Goal: Task Accomplishment & Management: Manage account settings

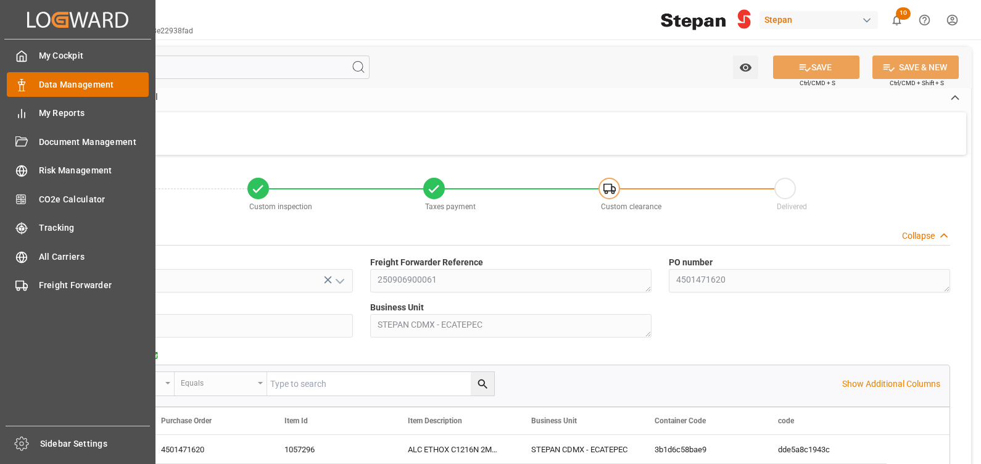
click at [25, 89] on icon at bounding box center [21, 85] width 12 height 12
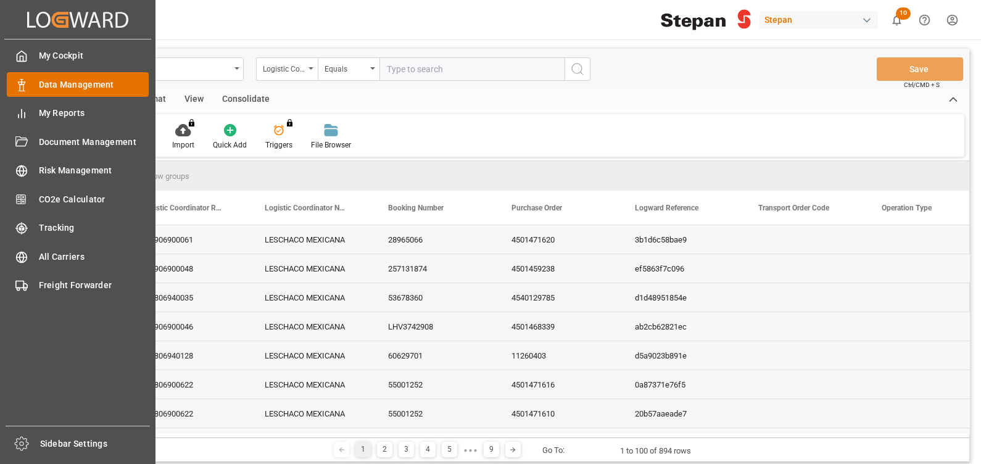
click at [102, 86] on span "Data Management" at bounding box center [94, 84] width 110 height 13
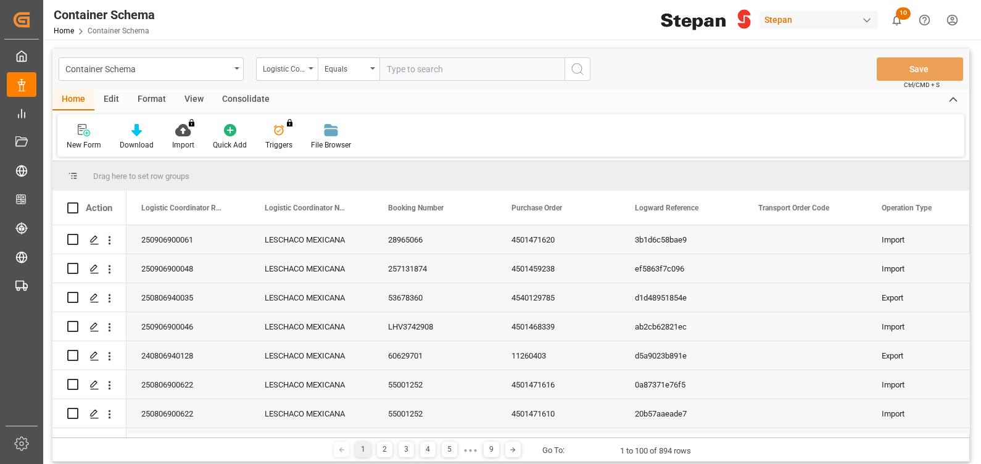
click at [409, 63] on input "text" at bounding box center [471, 68] width 185 height 23
paste input "250906900061"
type input "250906900061"
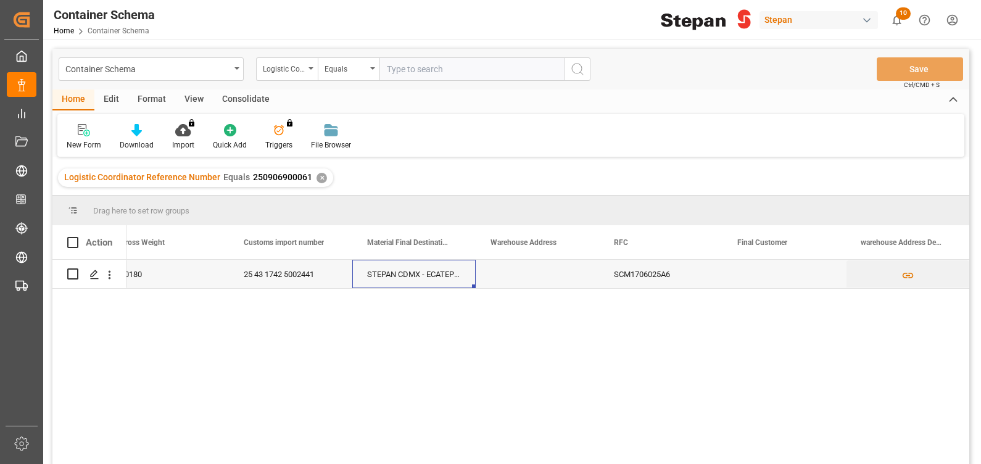
click at [421, 275] on div "STEPAN CDMX - ECATEPEC" at bounding box center [413, 274] width 123 height 28
click at [450, 274] on div "STEPAN CDMX - ECATEPEC" at bounding box center [413, 274] width 123 height 28
click at [95, 275] on icon "Press SPACE to select this row." at bounding box center [94, 275] width 10 height 10
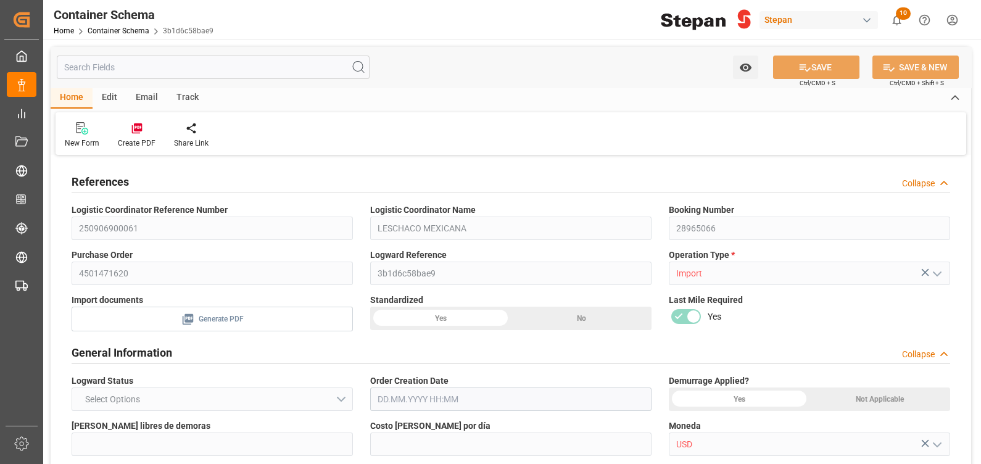
type input "21"
type input "50"
type input "-850"
type input "-17"
type input "1"
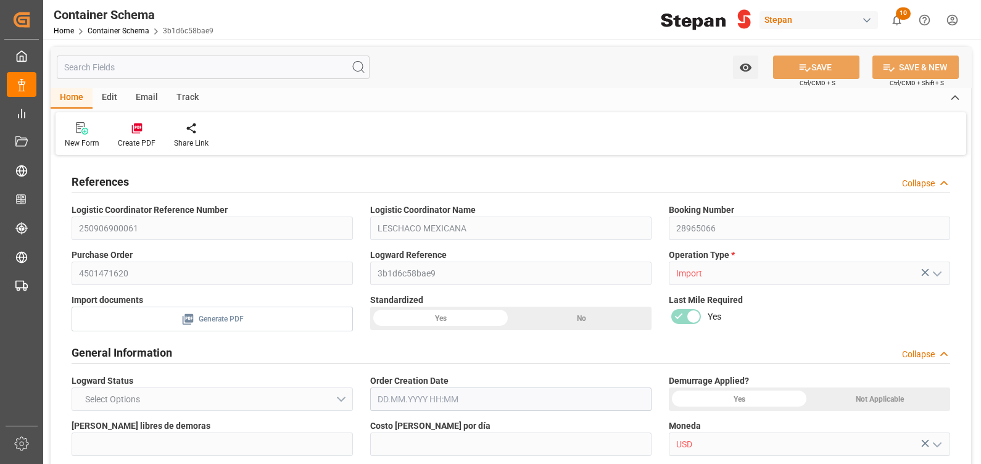
type input "1"
type input "20180"
type input "12"
type input "Hapag [PERSON_NAME]"
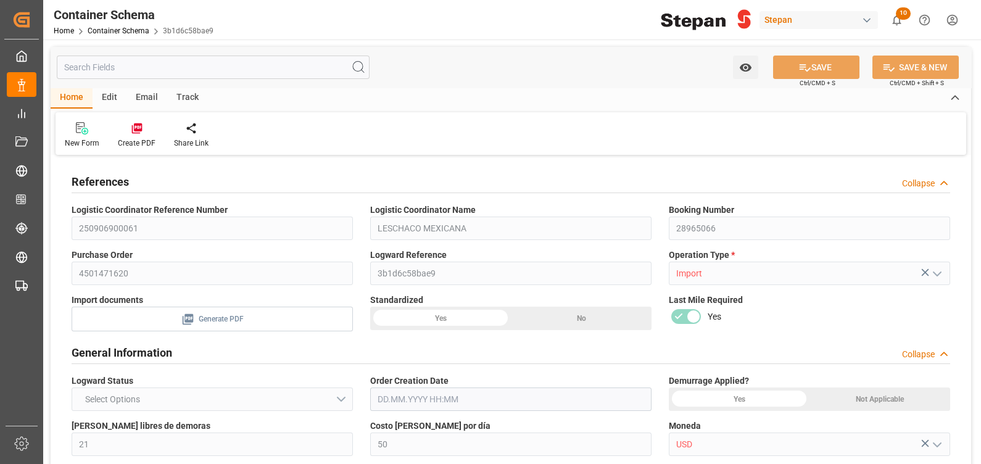
type input "Hapag [PERSON_NAME] Aktiengesellschaft"
type input "BEANR"
type input "MXVER"
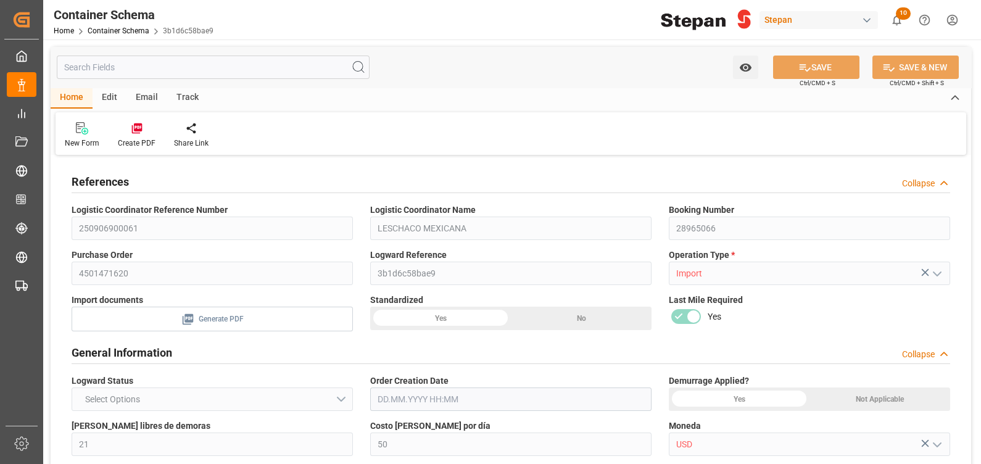
type input "9315226"
type input "[DATE] 00:00"
type input "[DATE]"
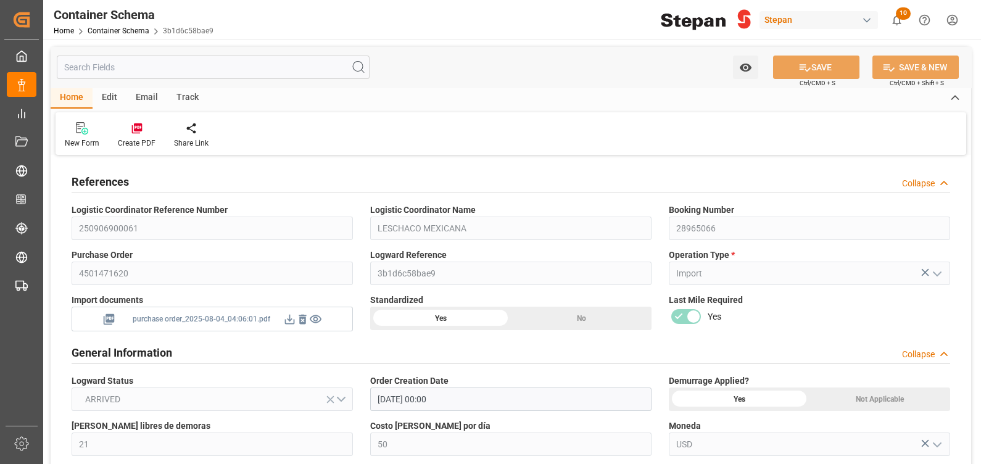
type input "[DATE]"
type input "[DATE] 02:00"
type input "[DATE] 00:00"
type input "07.08.2025 00:00"
type input "[DATE] 21:54"
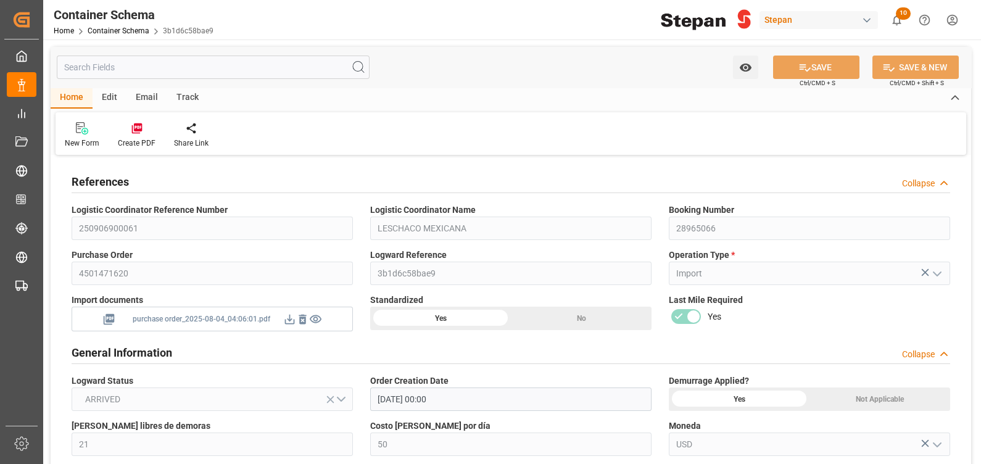
type input "[DATE] 10:00"
type input "[DATE] 00:00"
type input "[DATE] 09:56"
type input "[DATE]"
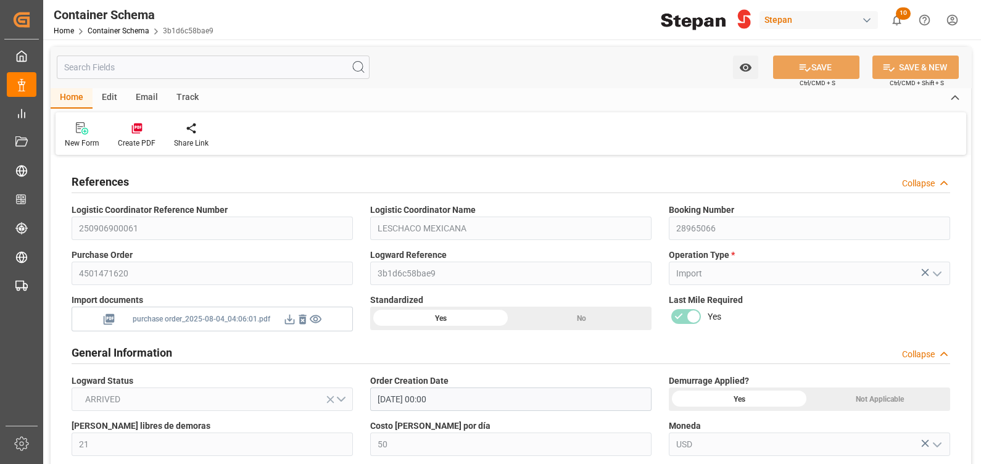
type input "[DATE]"
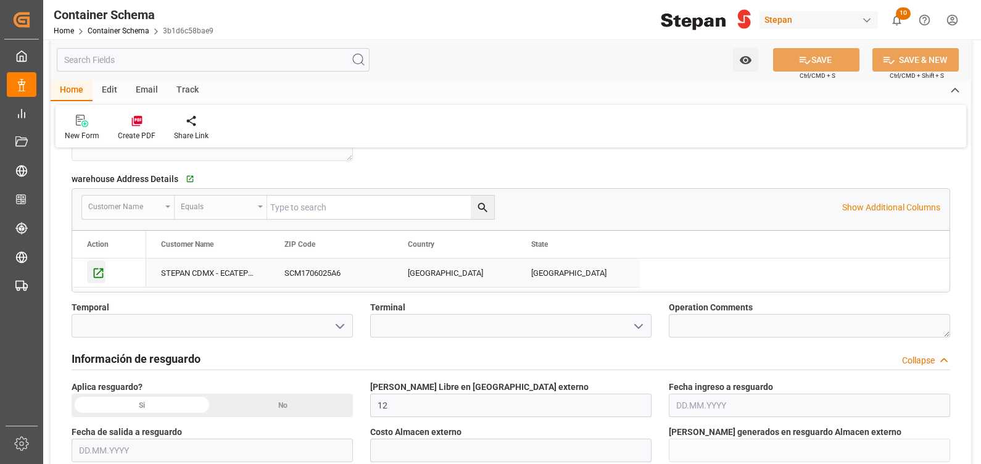
click at [96, 271] on icon "Press SPACE to select this row." at bounding box center [98, 273] width 13 height 13
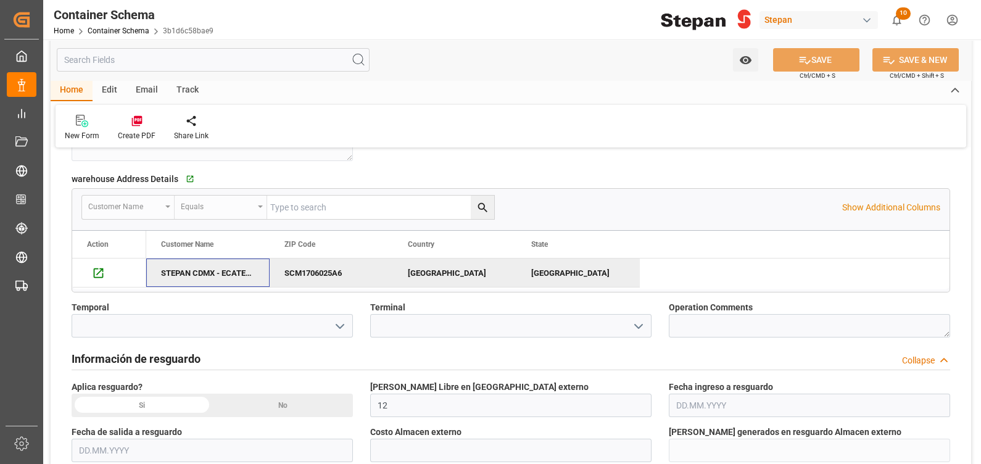
click at [202, 265] on div "STEPAN CDMX - ECATEPEC" at bounding box center [207, 273] width 123 height 28
click at [312, 262] on span "Copy with Headers" at bounding box center [281, 271] width 89 height 23
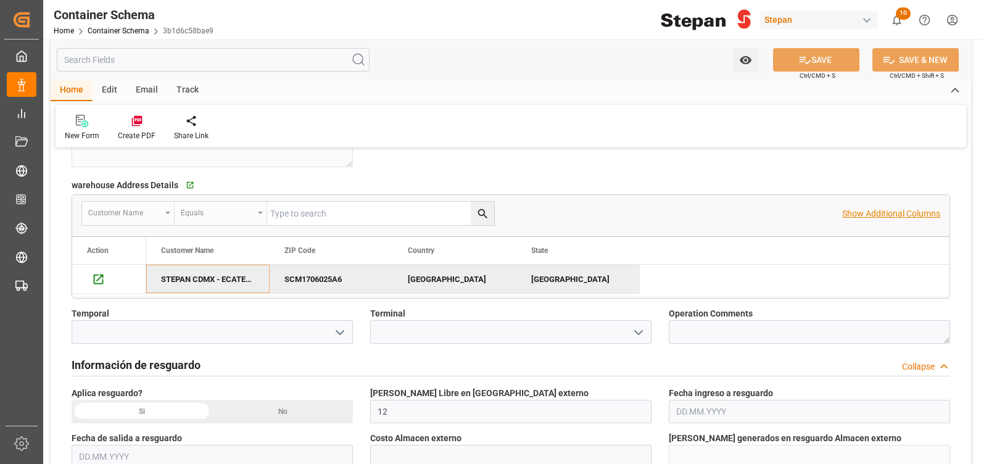
click at [876, 210] on p "Show Additional Columns" at bounding box center [891, 213] width 98 height 13
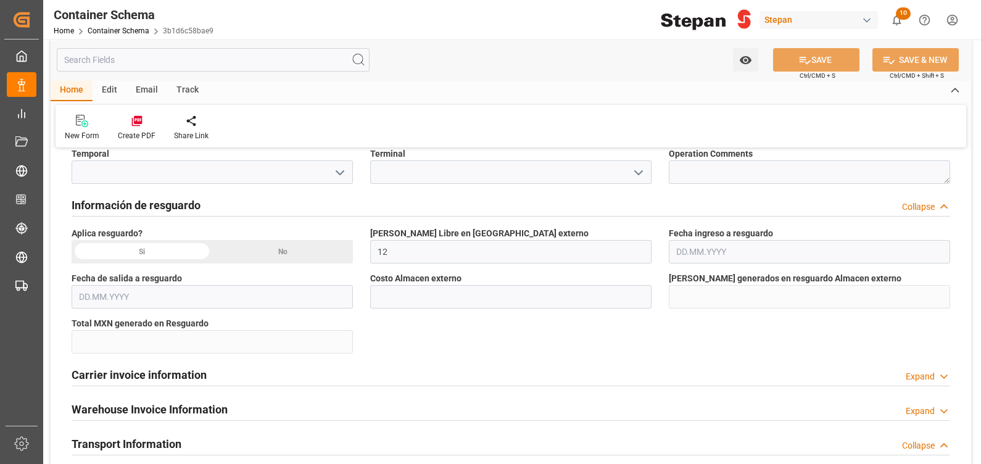
click at [716, 247] on input "text" at bounding box center [809, 251] width 281 height 23
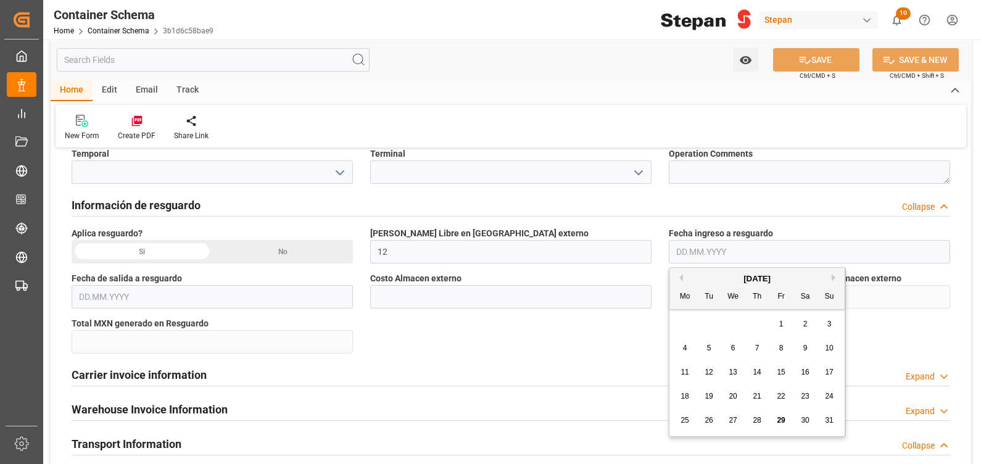
click at [782, 423] on span "29" at bounding box center [781, 420] width 8 height 9
type input "[DATE]"
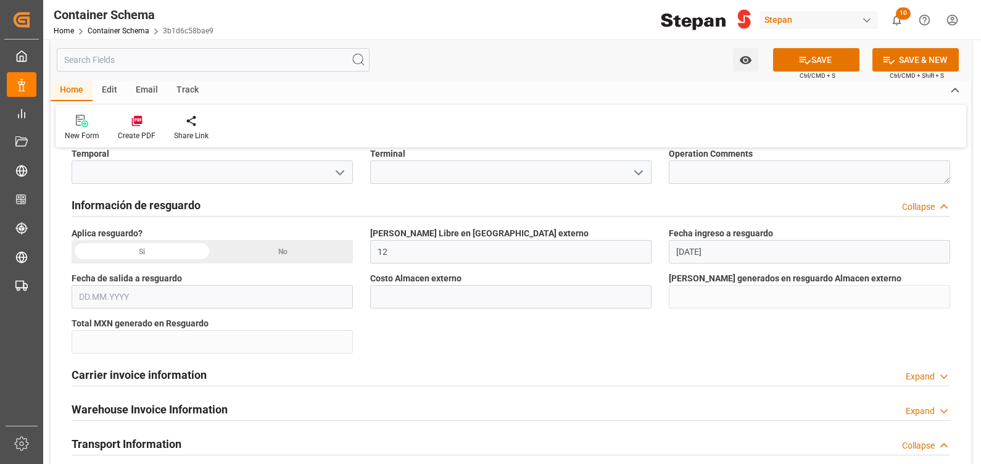
click at [170, 247] on div "Si" at bounding box center [142, 251] width 141 height 23
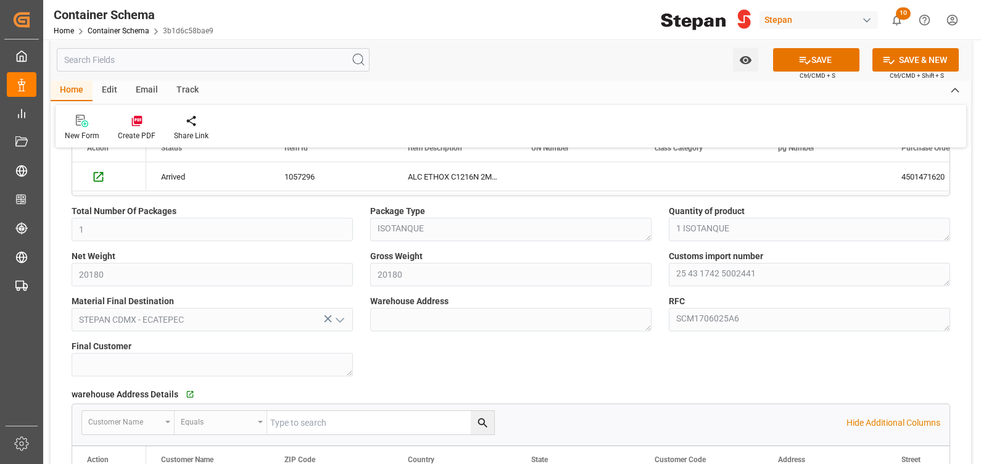
scroll to position [765, 0]
click at [439, 252] on label "Gross Weight" at bounding box center [510, 256] width 281 height 13
click at [466, 295] on label "Warehouse Address" at bounding box center [510, 301] width 281 height 13
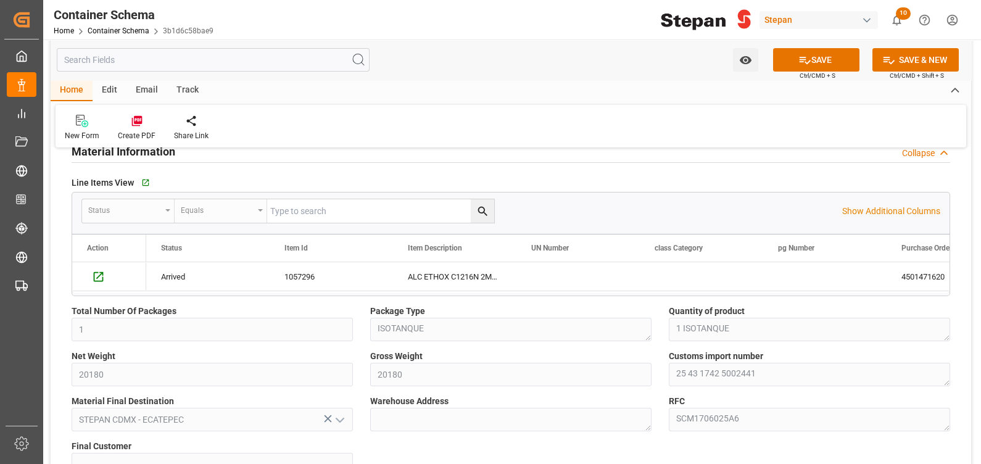
scroll to position [669, 0]
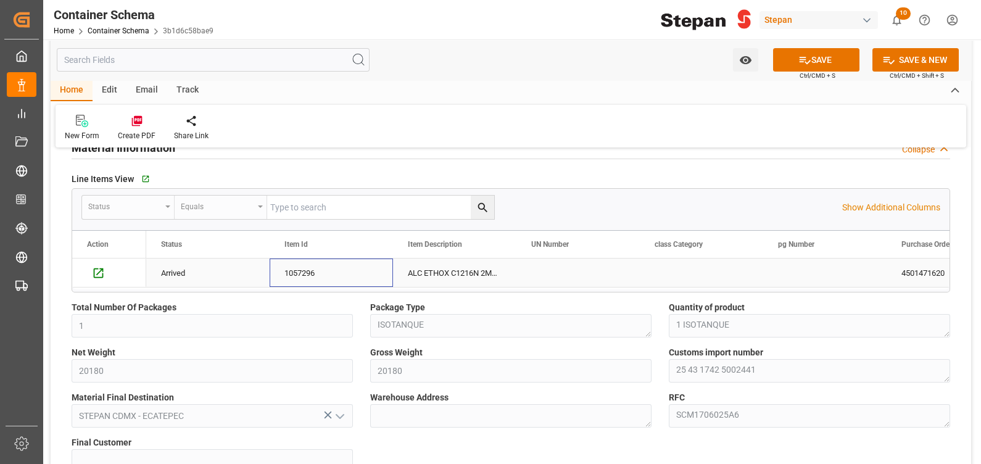
click at [320, 268] on div "1057296" at bounding box center [331, 273] width 123 height 28
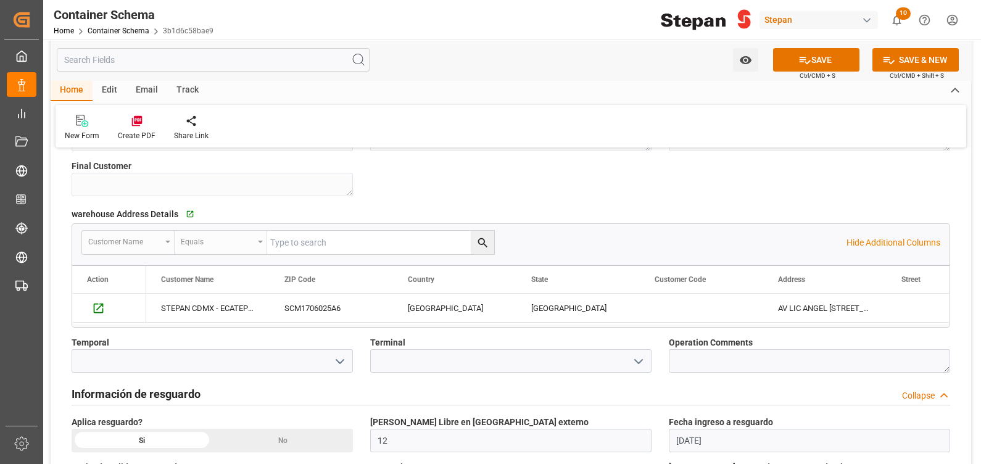
scroll to position [934, 0]
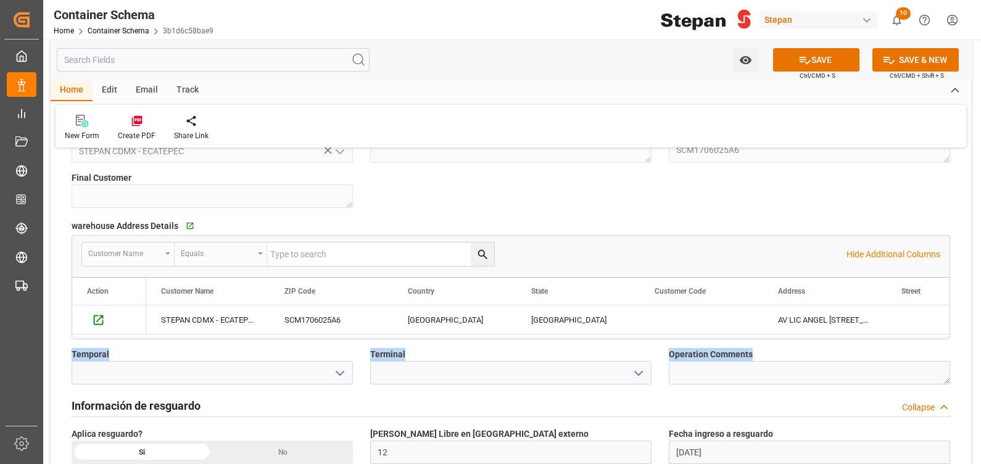
drag, startPoint x: 768, startPoint y: 336, endPoint x: 779, endPoint y: 392, distance: 57.2
click at [597, 338] on div "warehouse Address Details   Go to Customers Grid Customer Name Equals Hide Addi…" at bounding box center [511, 277] width 896 height 131
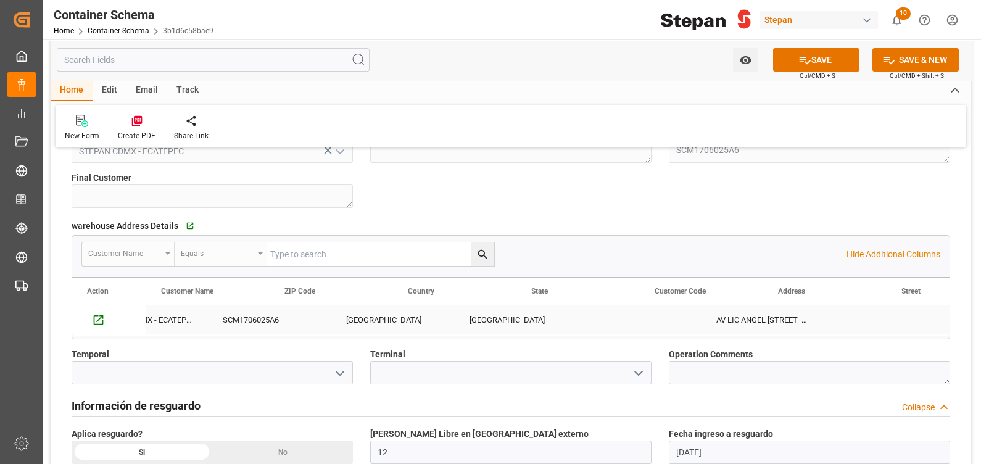
scroll to position [0, 0]
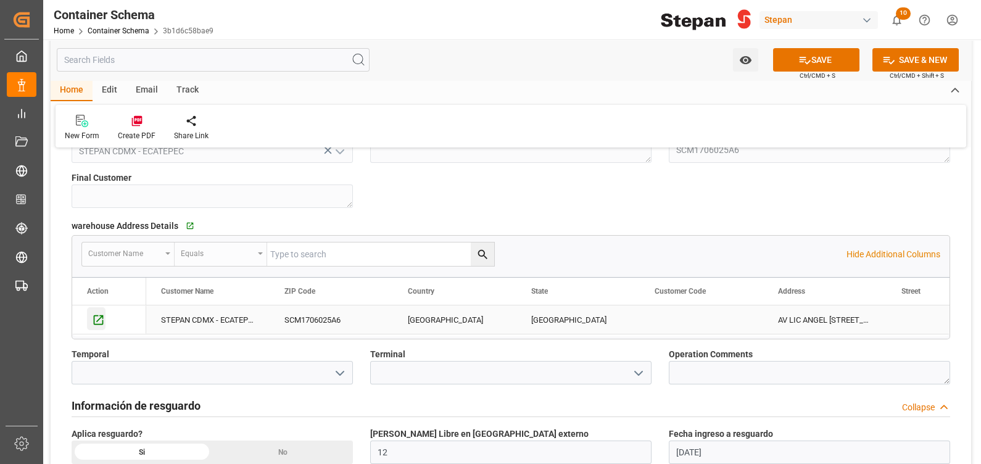
click at [102, 317] on icon "Press SPACE to select this row." at bounding box center [98, 319] width 13 height 13
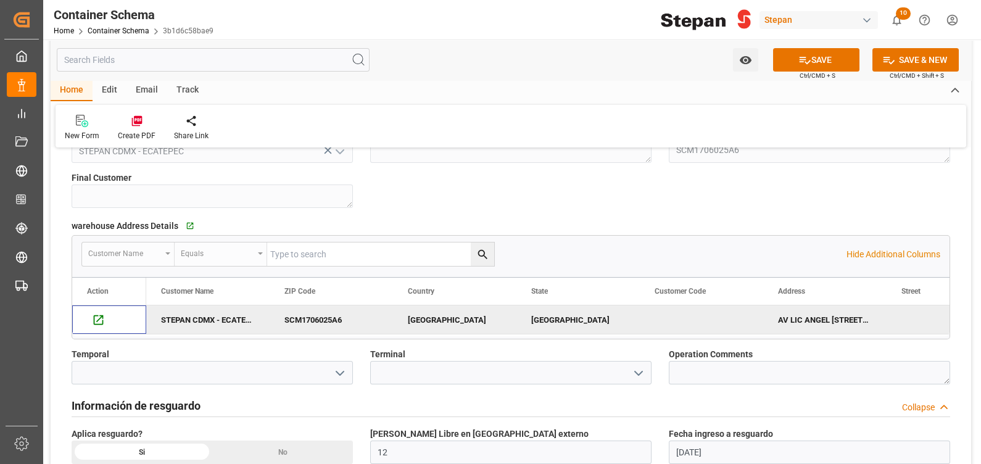
click at [210, 310] on div "STEPAN CDMX - ECATEPEC" at bounding box center [207, 319] width 123 height 28
click at [814, 62] on button "SAVE" at bounding box center [816, 59] width 86 height 23
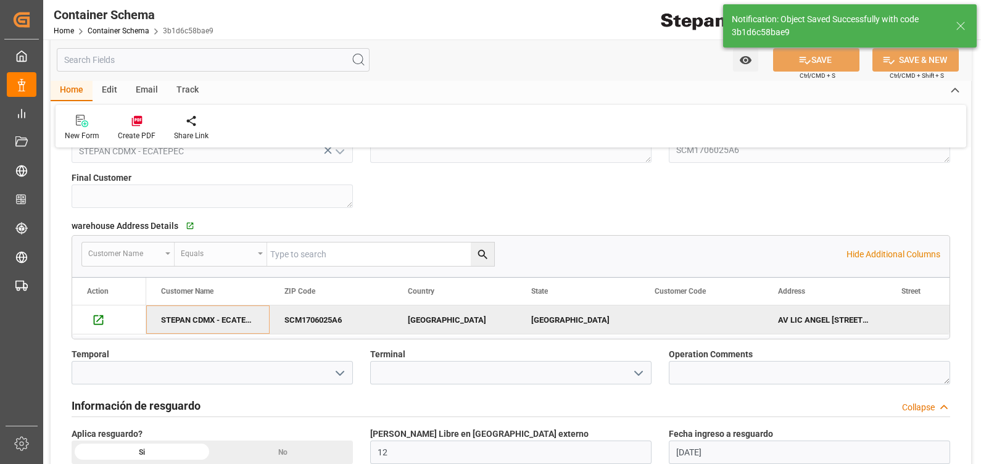
type input "-12"
type input "[DATE] 02:00"
type input "[DATE] 10:00"
type input "[DATE]"
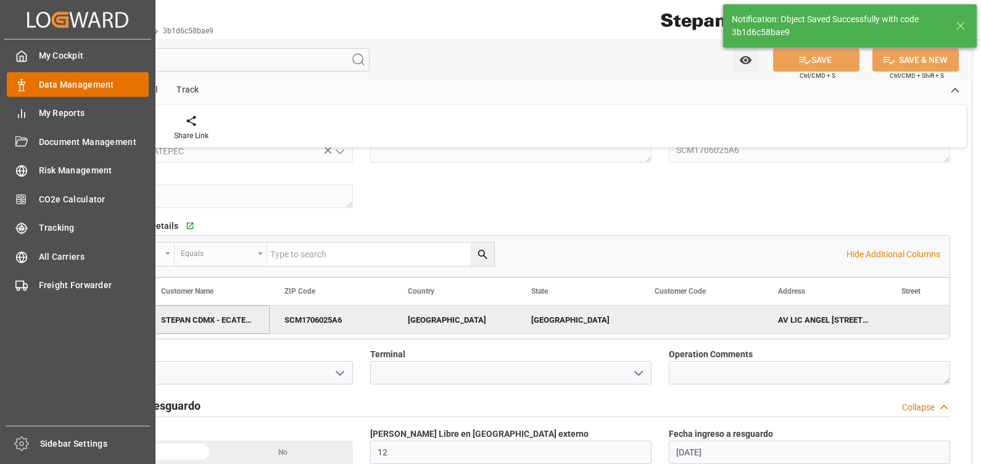
click at [15, 83] on icon at bounding box center [21, 85] width 12 height 12
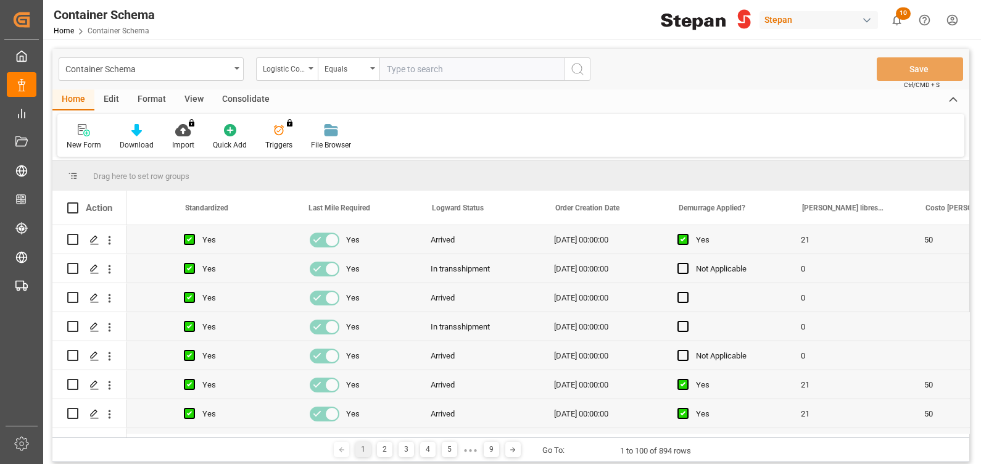
scroll to position [0, 822]
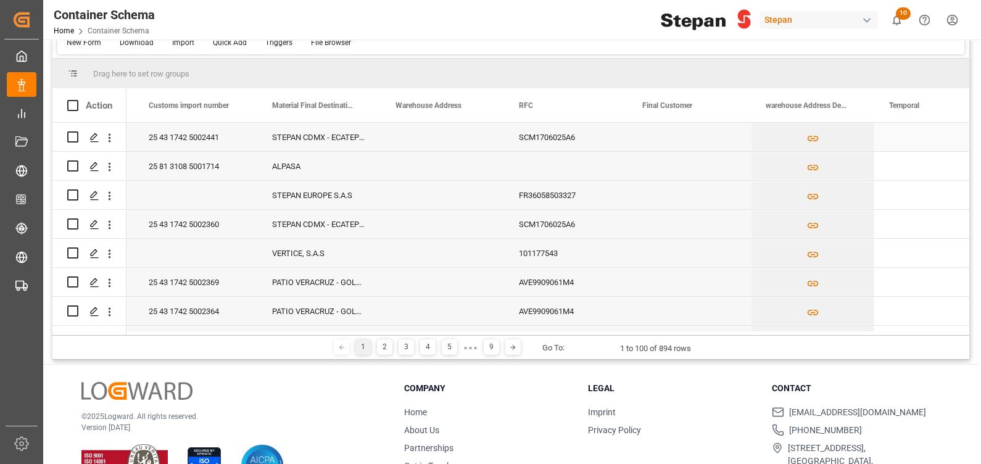
click at [328, 136] on div "STEPAN CDMX - ECATEPEC" at bounding box center [318, 137] width 123 height 28
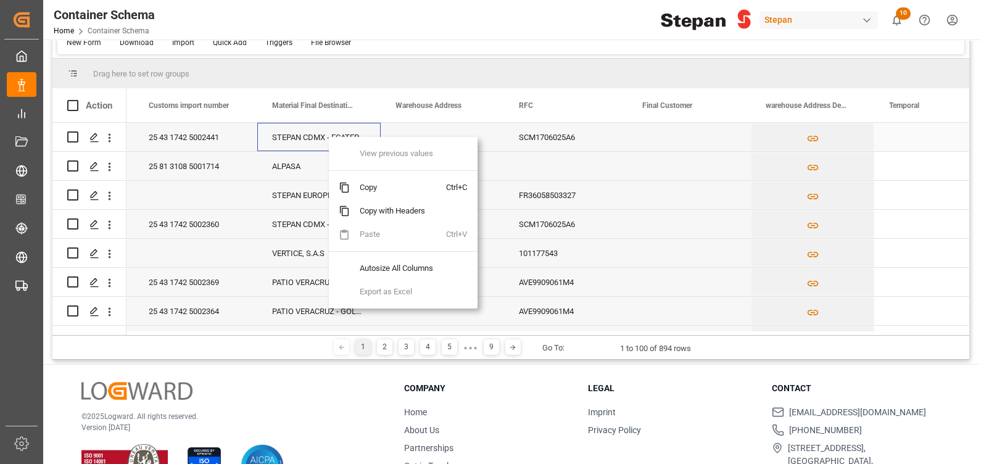
click at [299, 135] on div "STEPAN CDMX - ECATEPEC" at bounding box center [318, 137] width 123 height 28
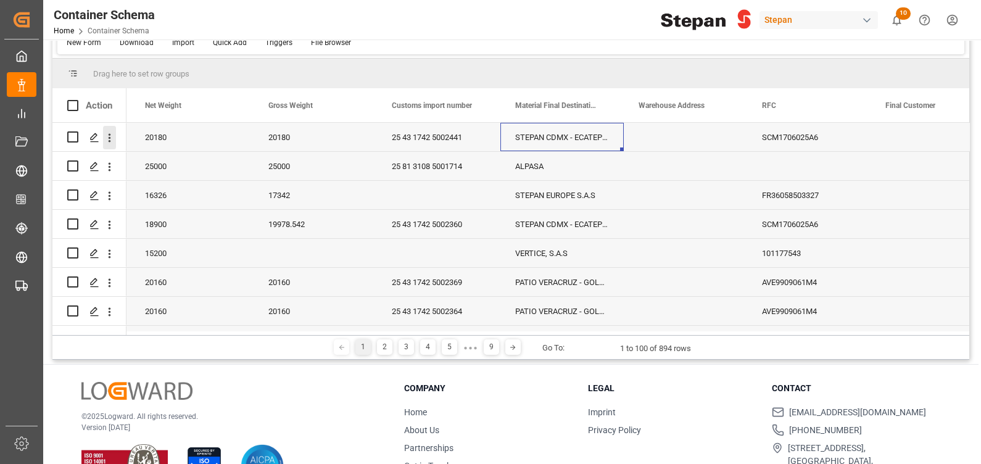
click at [109, 139] on icon "open menu" at bounding box center [109, 137] width 13 height 13
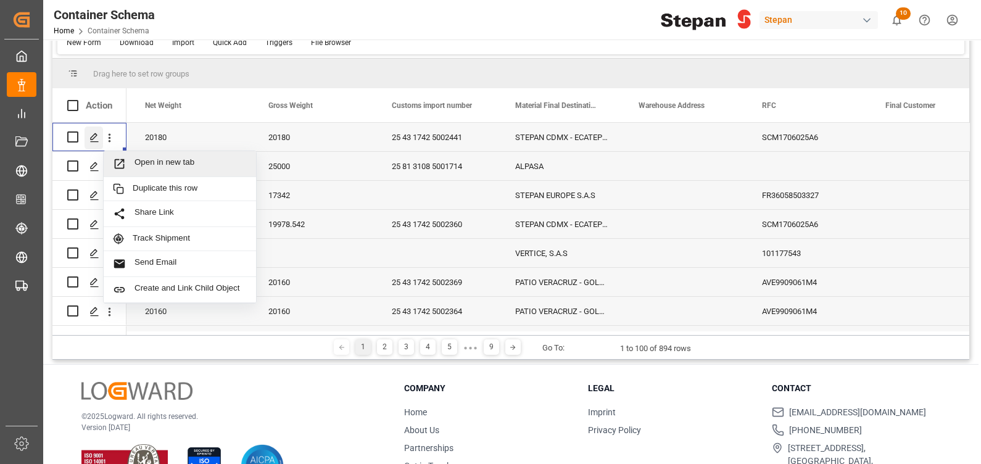
click at [93, 136] on icon "Press SPACE to select this row." at bounding box center [94, 138] width 10 height 10
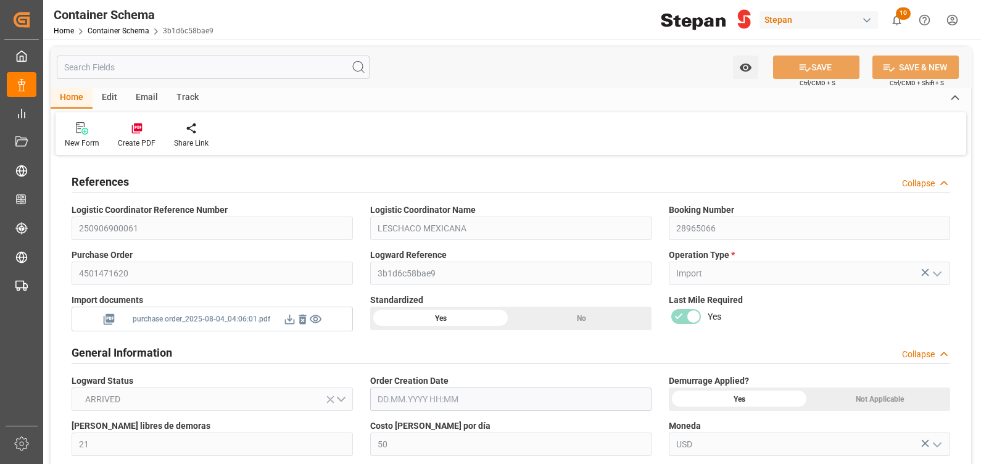
type input "21"
type input "50"
type input "-850"
type input "-17"
type input "1"
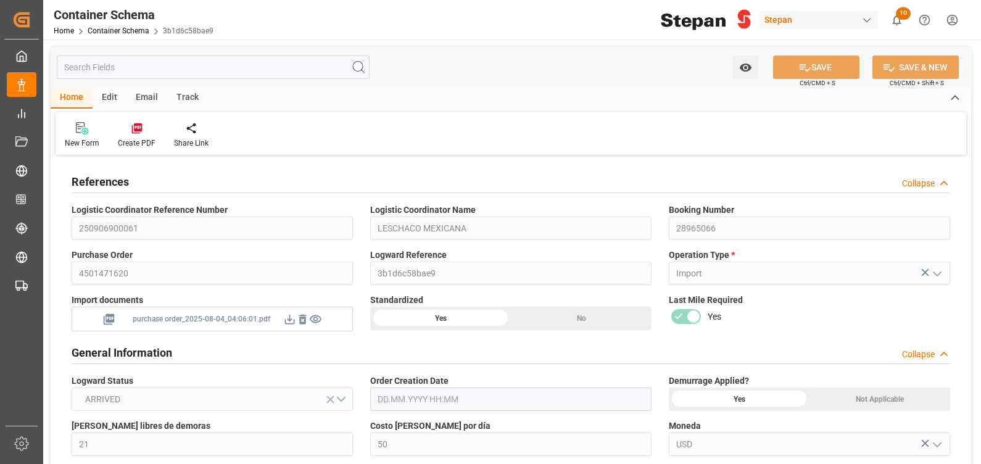
type input "1"
type input "20180"
type input "12"
type input "-12"
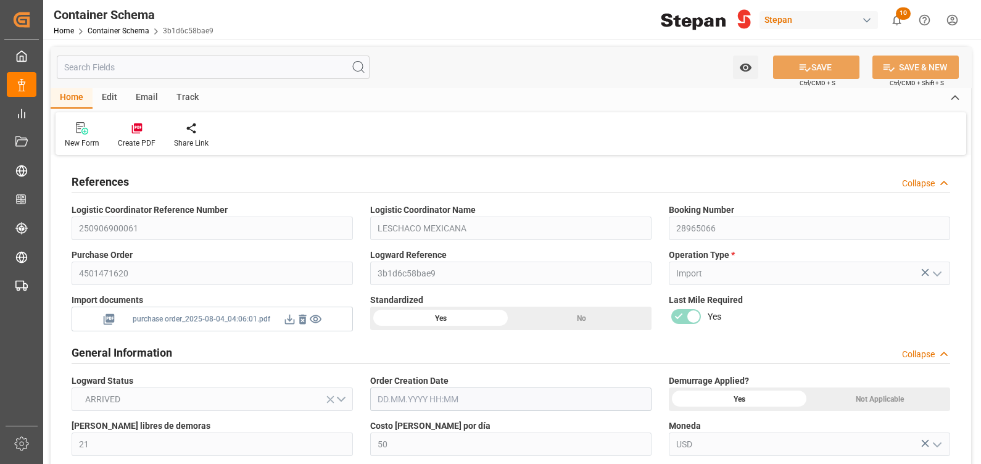
type input "Hapag [PERSON_NAME]"
type input "Hapag [PERSON_NAME] Aktiengesellschaft"
type input "BEANR"
type input "MXVER"
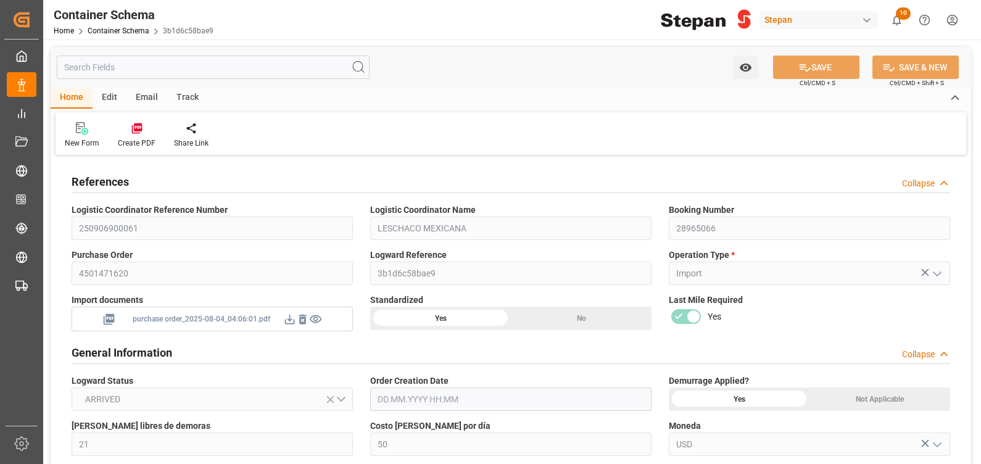
type input "MXVER"
type input "9315226"
type input "[DATE] 00:00"
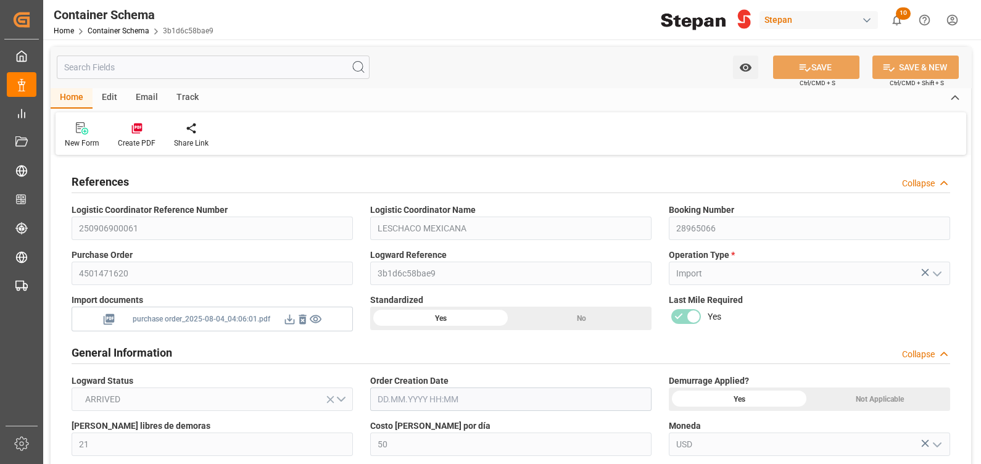
type input "[DATE]"
type input "[DATE] 02:00"
type input "[DATE] 00:00"
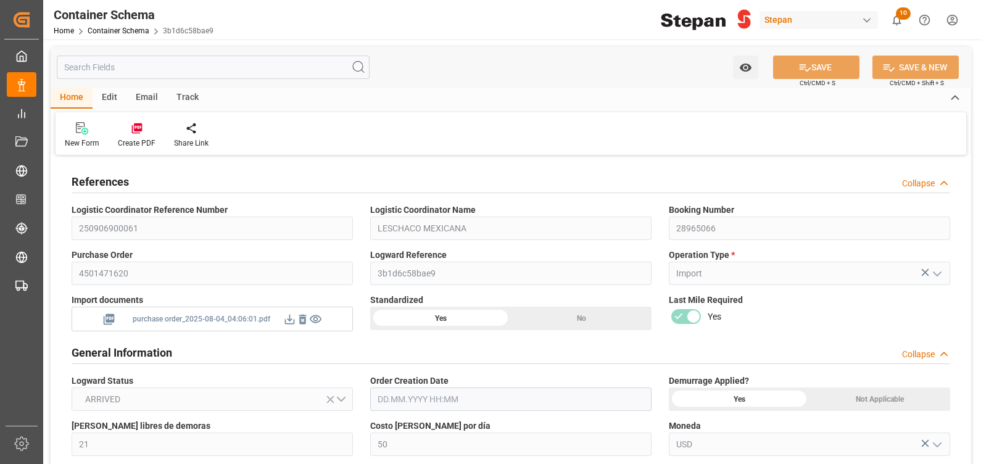
type input "[DATE] 02:00"
type input "[DATE] 21:54"
type input "[DATE] 10:00"
type input "[DATE] 00:00"
type input "[DATE] 10:00"
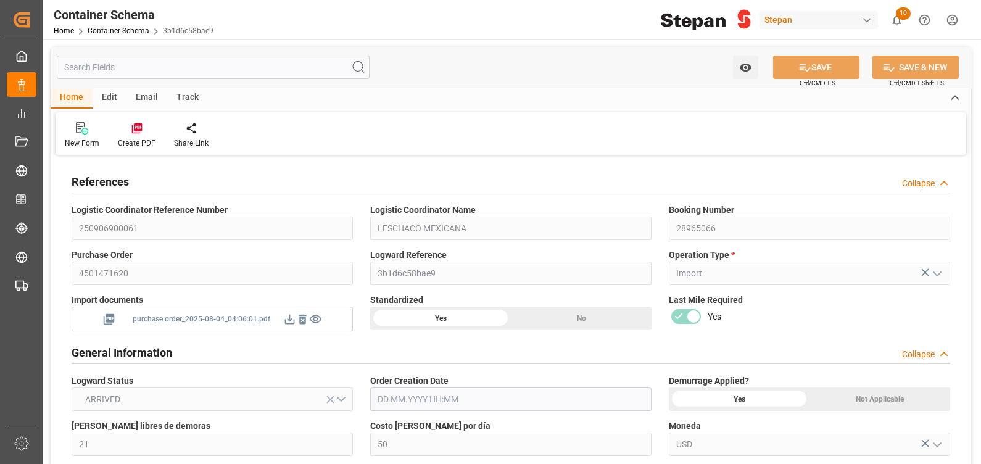
type input "[DATE] 09:56"
type input "[DATE]"
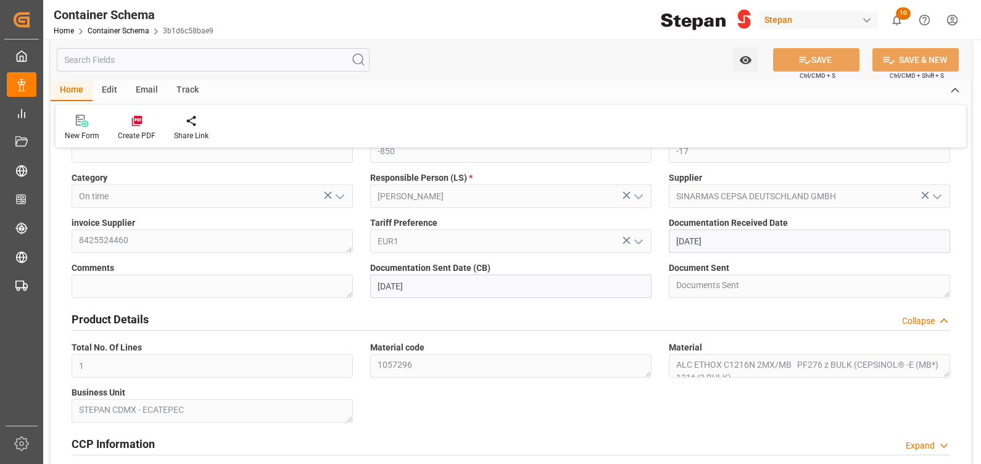
click at [114, 95] on div "Edit" at bounding box center [110, 90] width 34 height 21
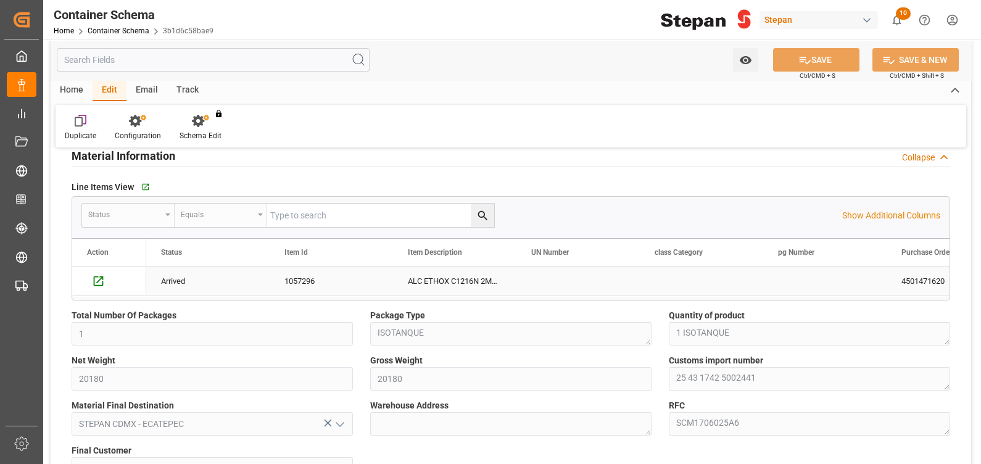
scroll to position [662, 0]
click at [446, 291] on div "ALC ETHOX C1216N 2MX/MB PF276 z BULK (CEPSINOL® -E (MB*) 1216/2 BULK)" at bounding box center [454, 279] width 123 height 28
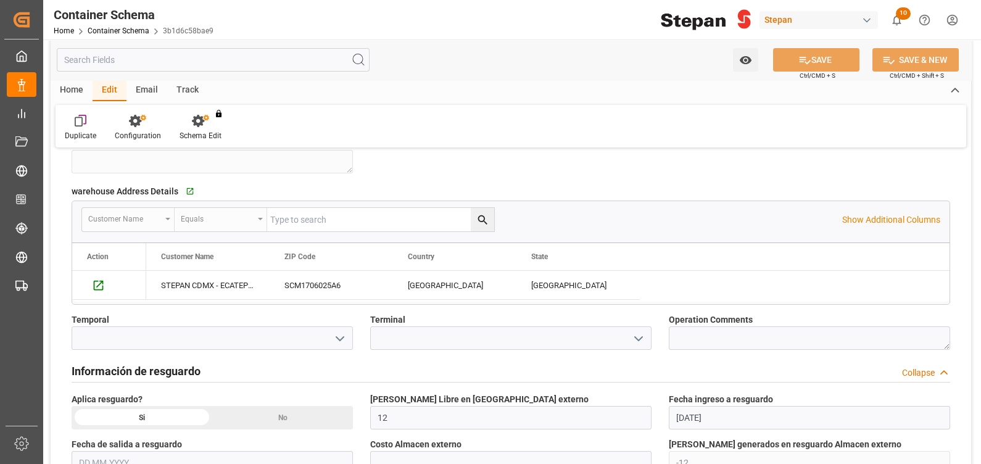
scroll to position [958, 0]
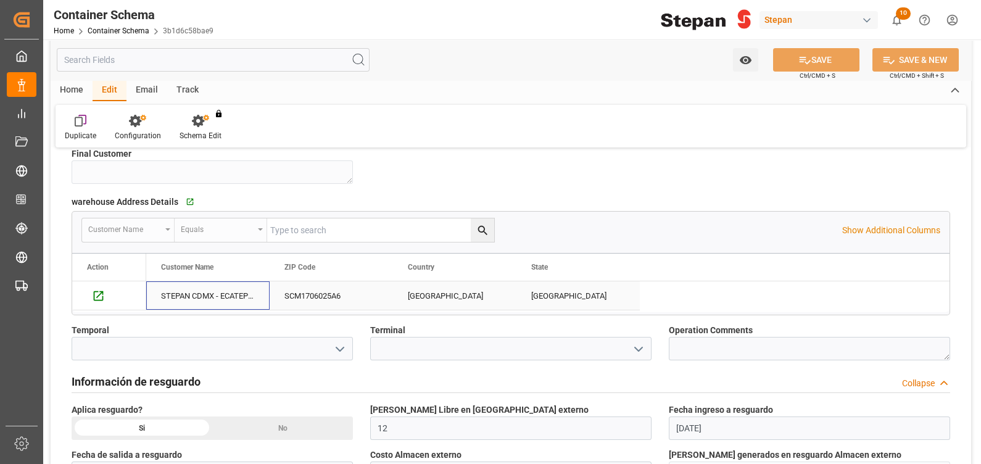
click at [219, 296] on div "STEPAN CDMX - ECATEPEC" at bounding box center [207, 295] width 123 height 28
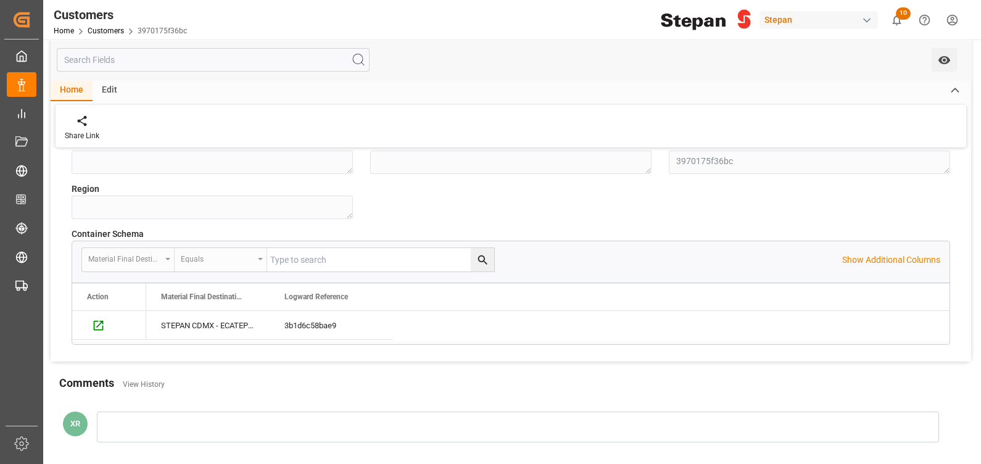
scroll to position [86, 0]
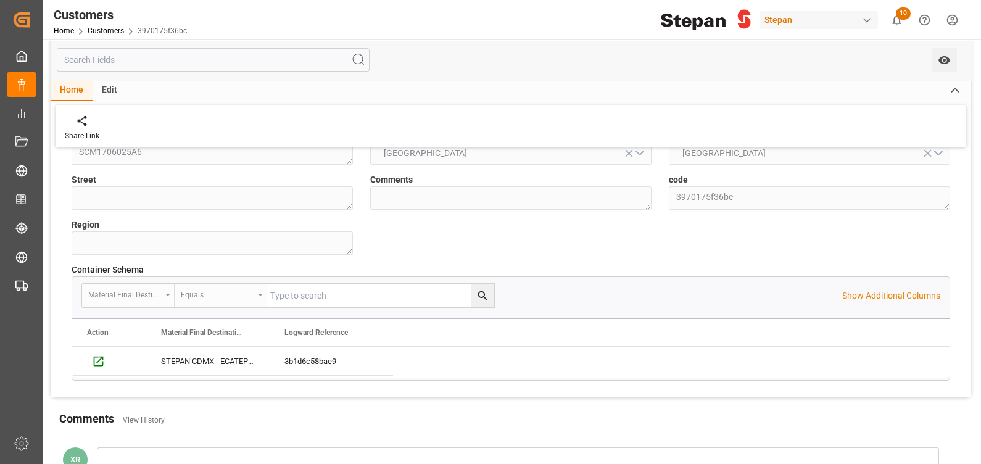
click at [334, 313] on div "Material Final Destination Equals Show Additional Columns" at bounding box center [510, 295] width 877 height 37
click at [287, 359] on div "3b1d6c58bae9" at bounding box center [331, 361] width 123 height 28
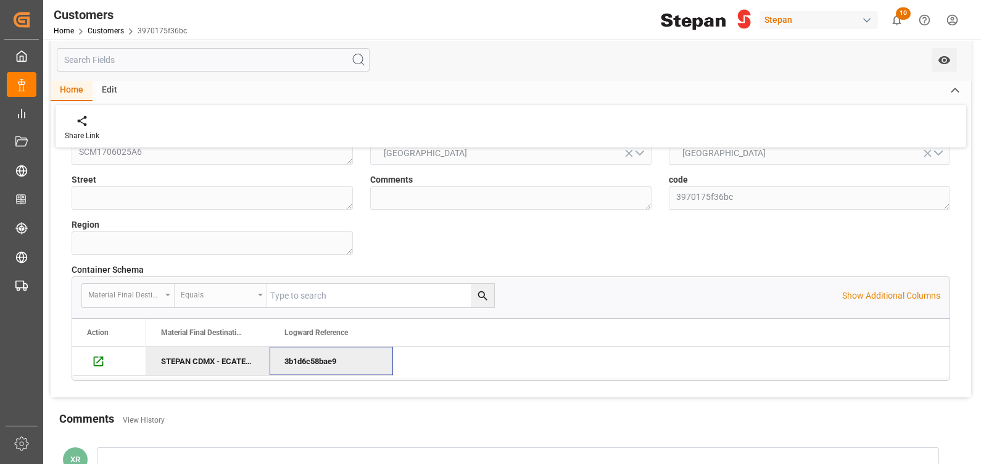
click at [212, 358] on div "STEPAN CDMX - ECATEPEC" at bounding box center [207, 361] width 123 height 28
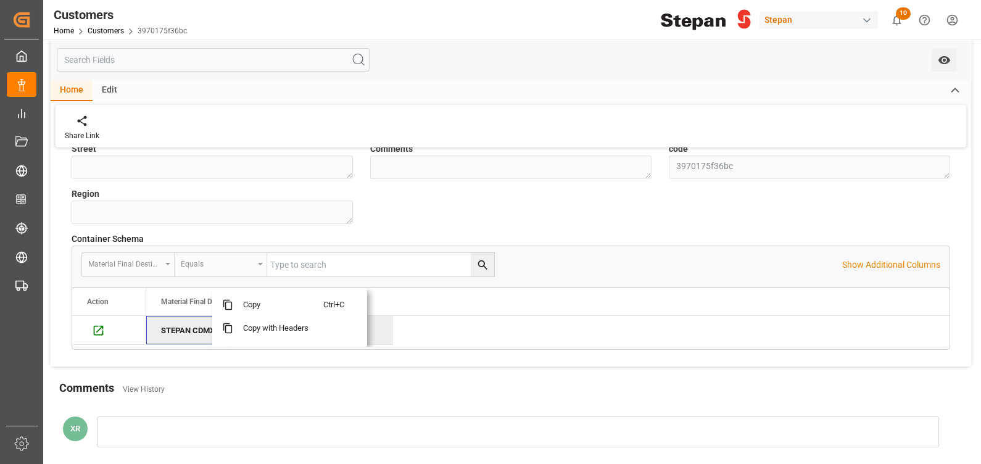
click at [234, 386] on div "Comments View History" at bounding box center [510, 389] width 903 height 21
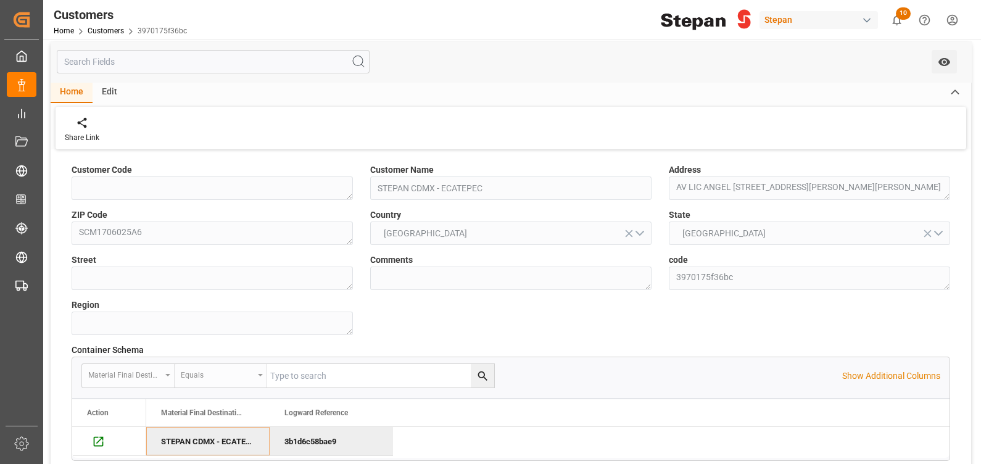
scroll to position [0, 0]
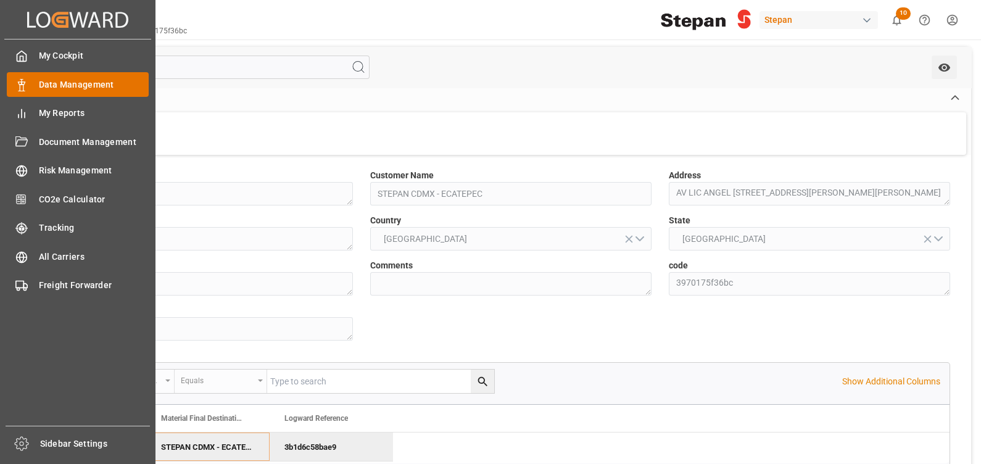
click at [25, 85] on icon at bounding box center [21, 85] width 12 height 12
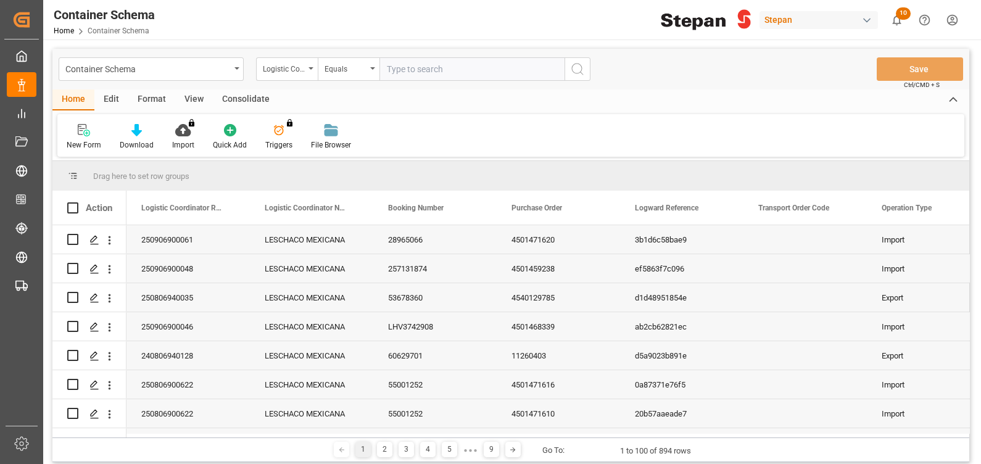
click at [398, 70] on input "text" at bounding box center [471, 68] width 185 height 23
paste input "250906900061"
type input "250906900061"
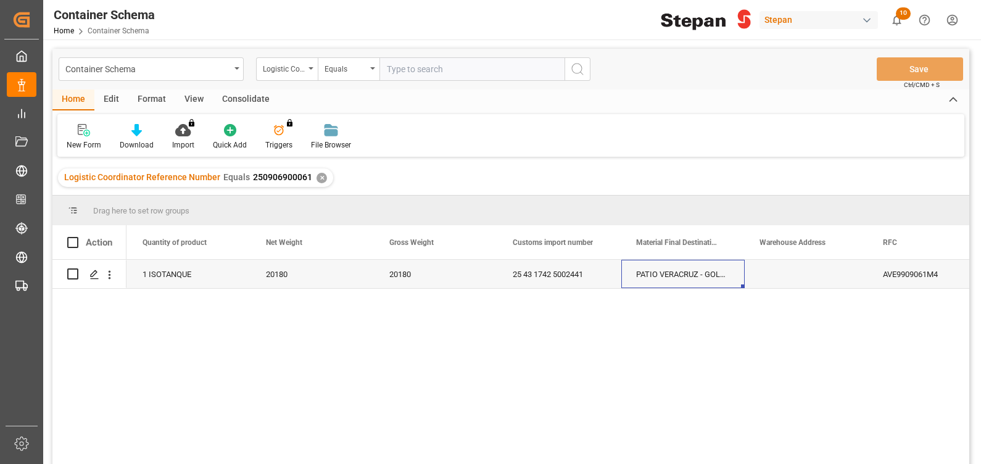
click at [648, 276] on div "PATIO VERACRUZ - GOLMEX" at bounding box center [682, 274] width 123 height 28
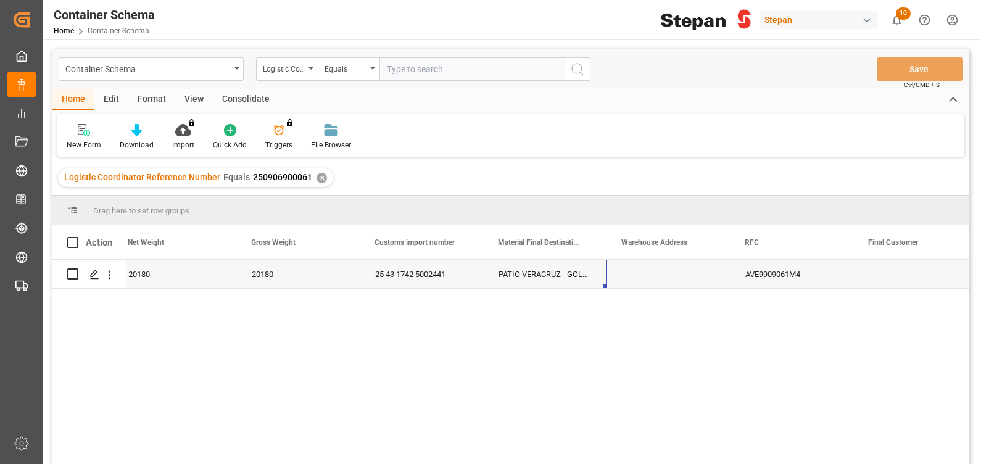
click at [532, 278] on div "PATIO VERACRUZ - GOLMEX" at bounding box center [545, 274] width 123 height 28
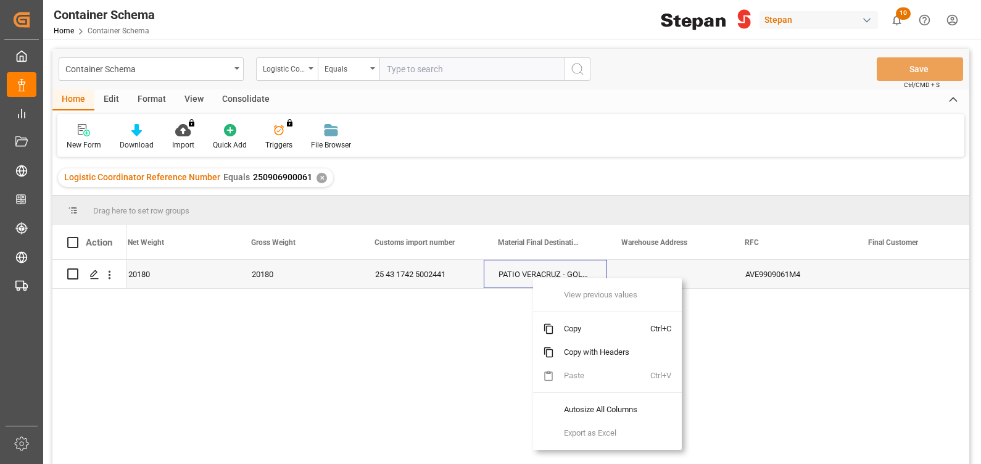
click at [516, 265] on div "PATIO VERACRUZ - GOLMEX" at bounding box center [545, 274] width 123 height 28
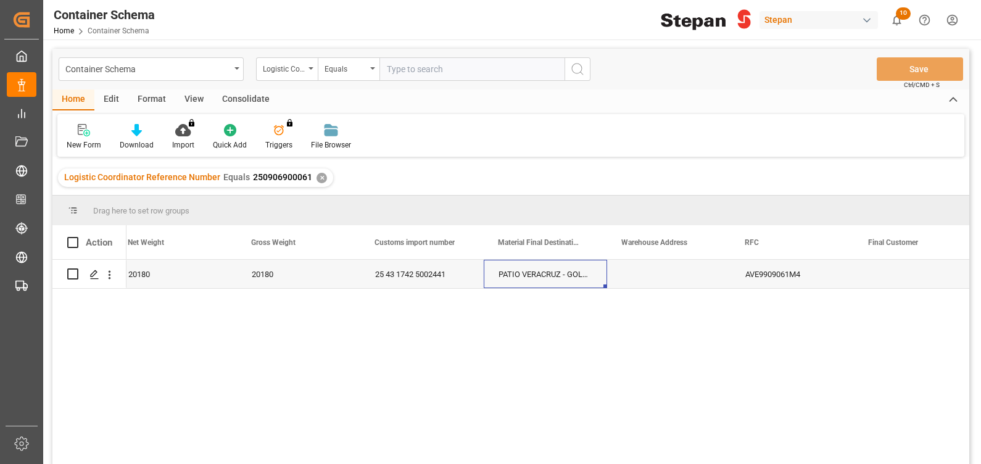
click at [537, 270] on div "PATIO VERACRUZ - GOLMEX" at bounding box center [545, 274] width 123 height 28
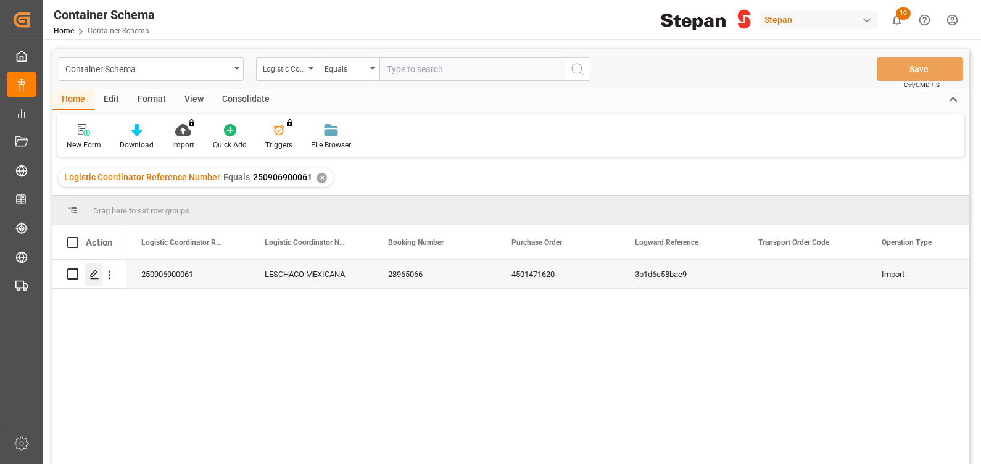
click at [95, 271] on icon "Press SPACE to select this row." at bounding box center [94, 275] width 10 height 10
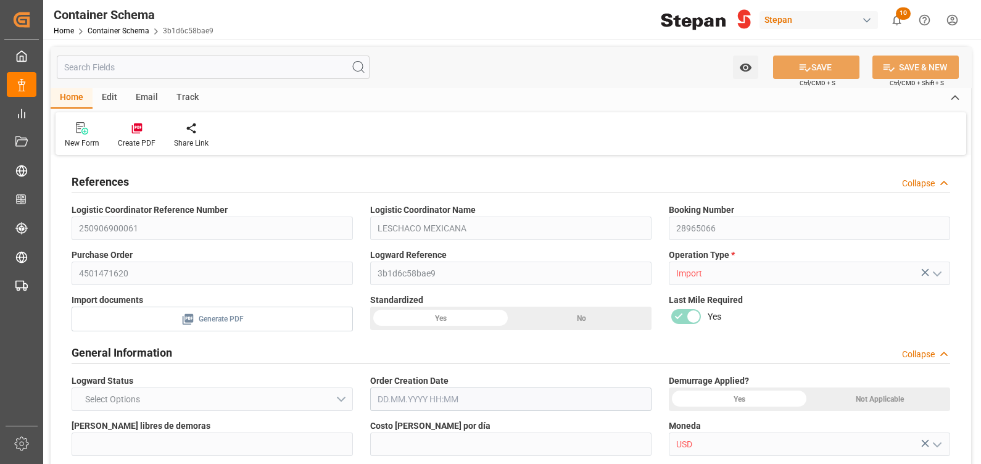
type input "21"
type input "50"
type input "-850"
type input "-17"
type input "1"
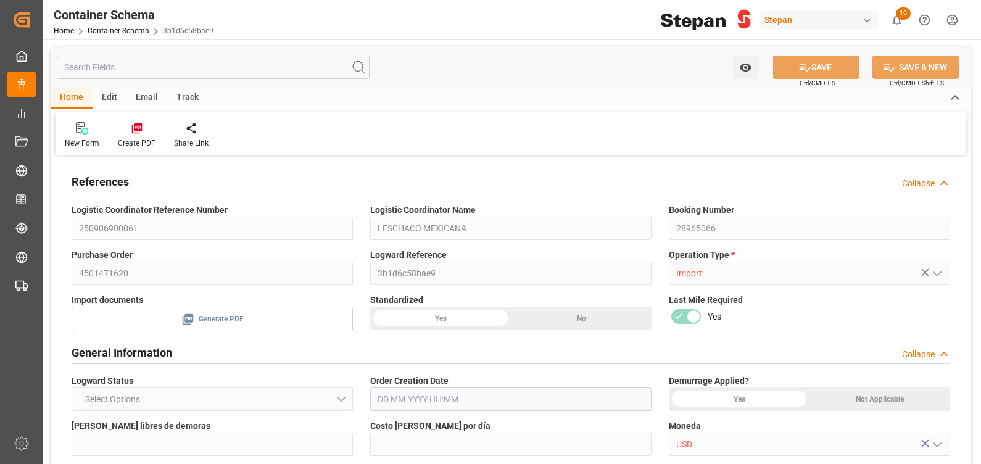
type input "1"
type input "20180"
type input "12"
type input "-12"
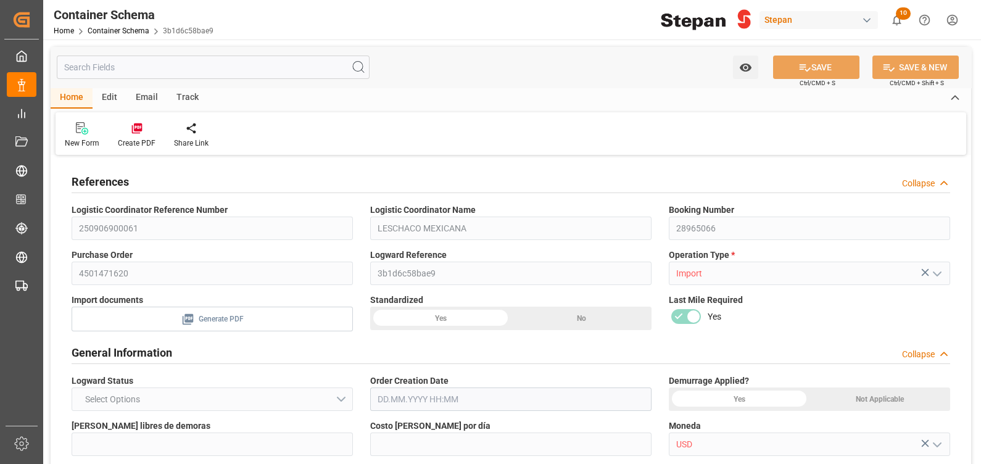
type input "Hapag [PERSON_NAME]"
type input "Hapag [PERSON_NAME] Aktiengesellschaft"
type input "BEANR"
type input "MXVER"
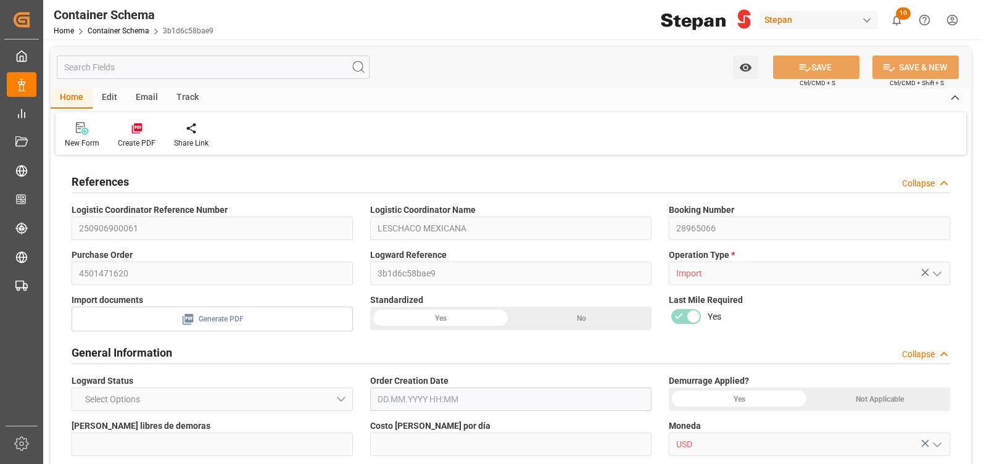
type input "MXVER"
type input "9315226"
type input "[DATE] 00:00"
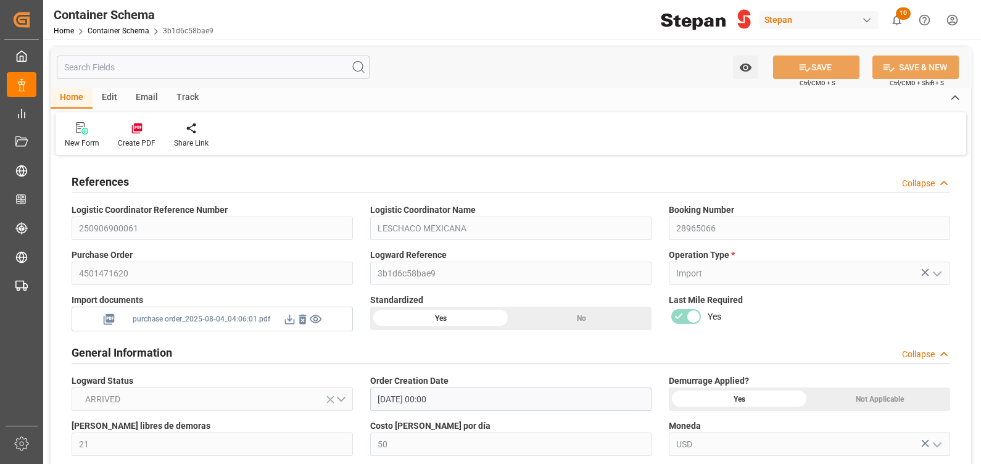
type input "[DATE]"
type input "[DATE] 02:00"
type input "[DATE] 00:00"
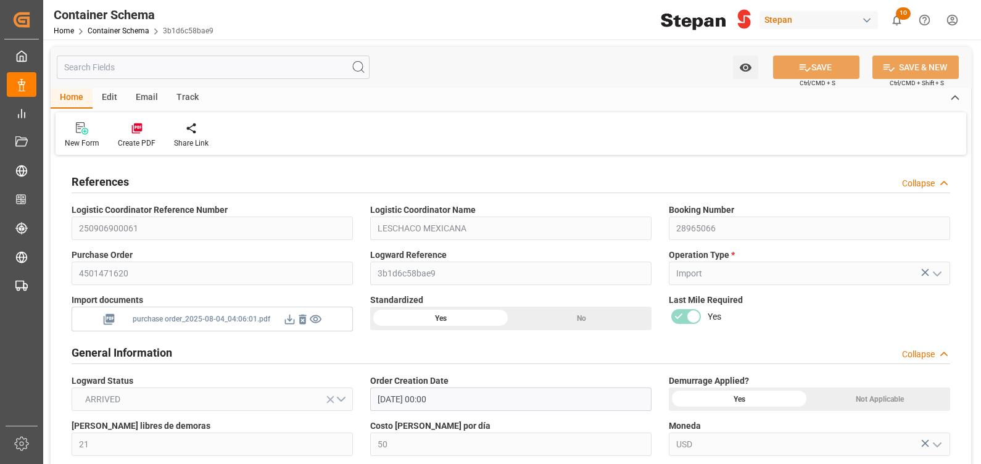
type input "[DATE] 02:00"
type input "[DATE] 21:54"
type input "[DATE] 10:00"
type input "[DATE] 00:00"
type input "[DATE] 10:00"
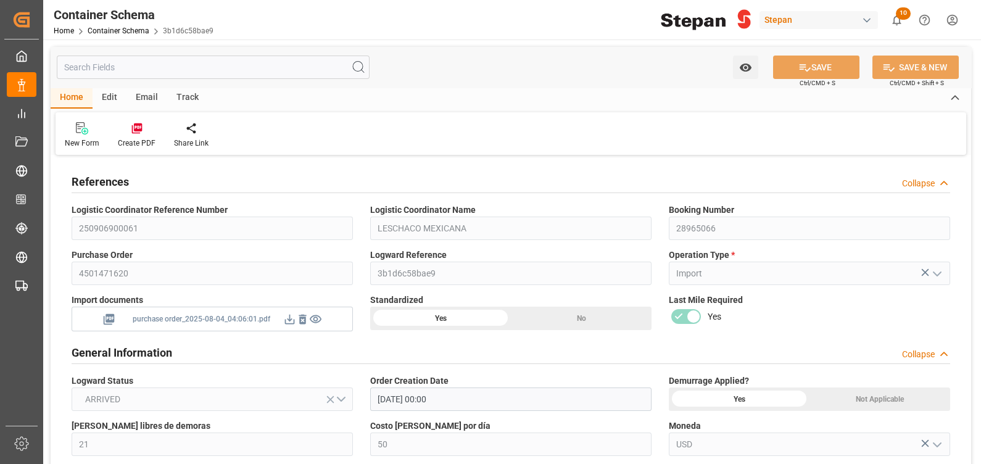
type input "[DATE] 09:56"
type input "[DATE]"
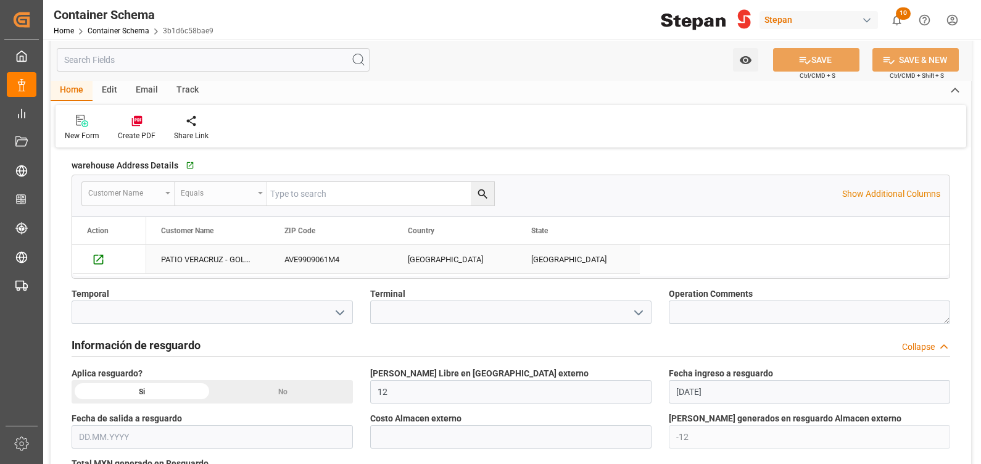
click at [189, 254] on div "PATIO VERACRUZ - GOLMEX" at bounding box center [207, 259] width 123 height 28
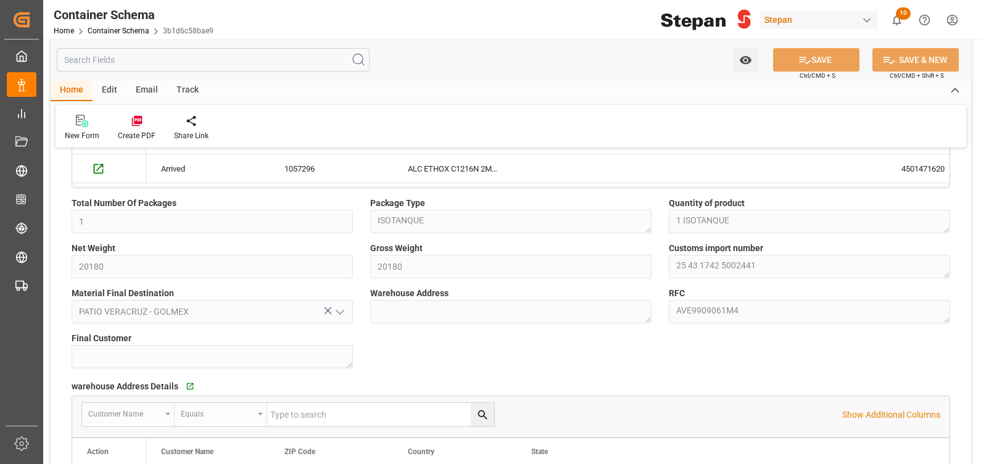
scroll to position [768, 0]
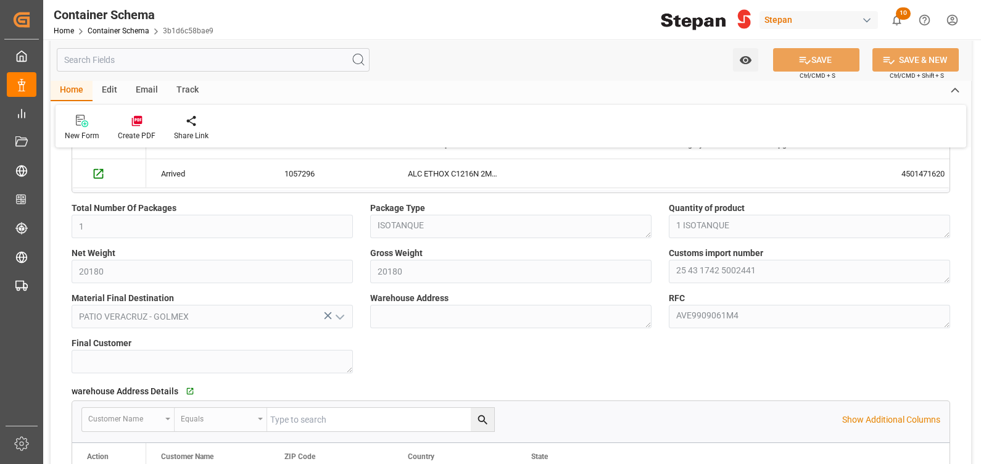
click at [263, 208] on label "Total Number Of Packages" at bounding box center [212, 208] width 281 height 13
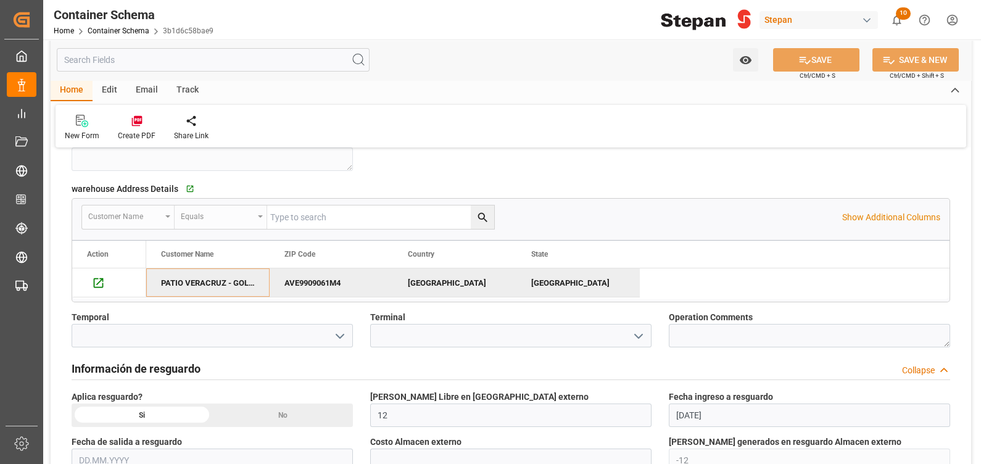
scroll to position [973, 0]
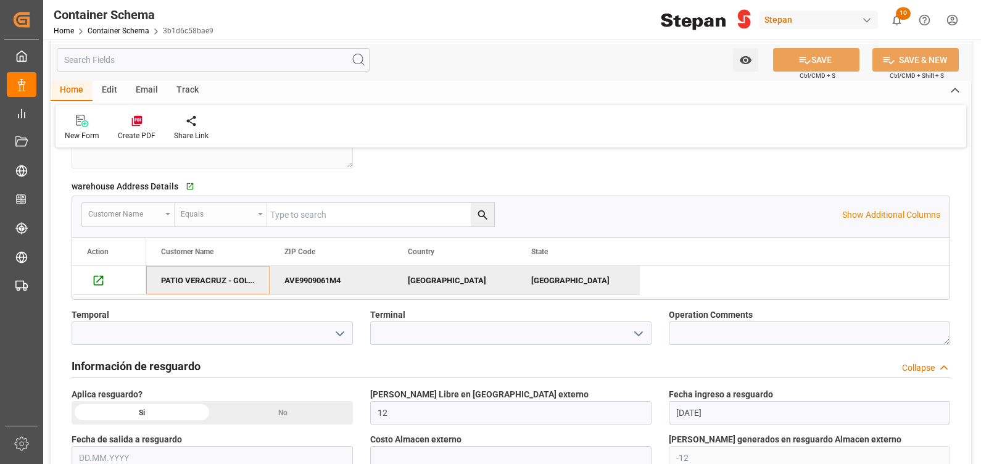
click at [228, 277] on div "PATIO VERACRUZ - GOLMEX" at bounding box center [207, 280] width 123 height 28
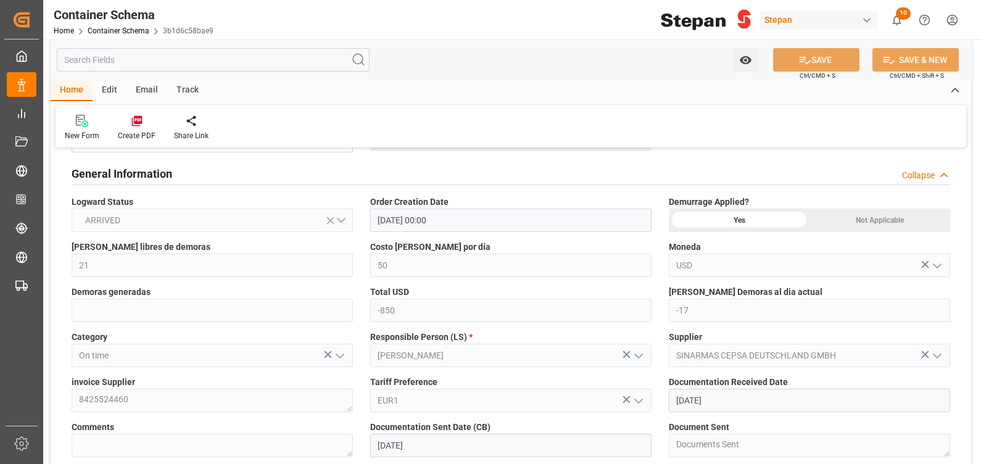
scroll to position [0, 0]
